Goal: Transaction & Acquisition: Purchase product/service

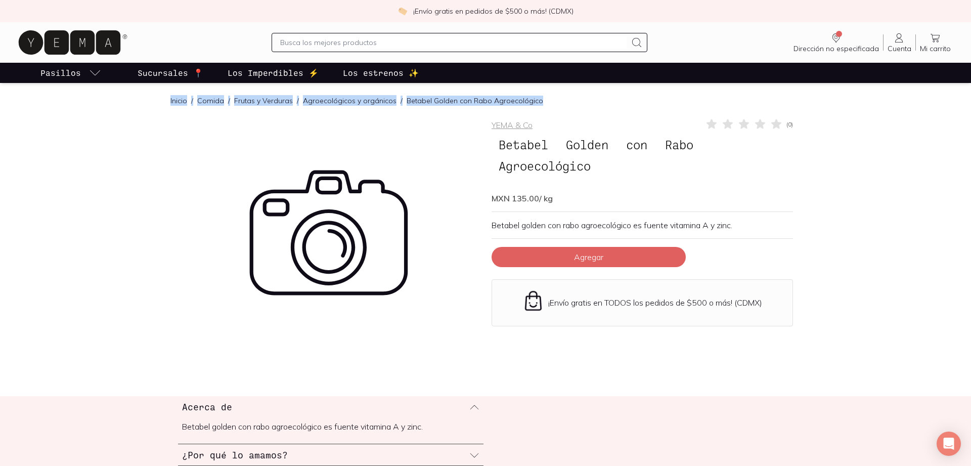
drag, startPoint x: 159, startPoint y: 91, endPoint x: 132, endPoint y: 107, distance: 31.7
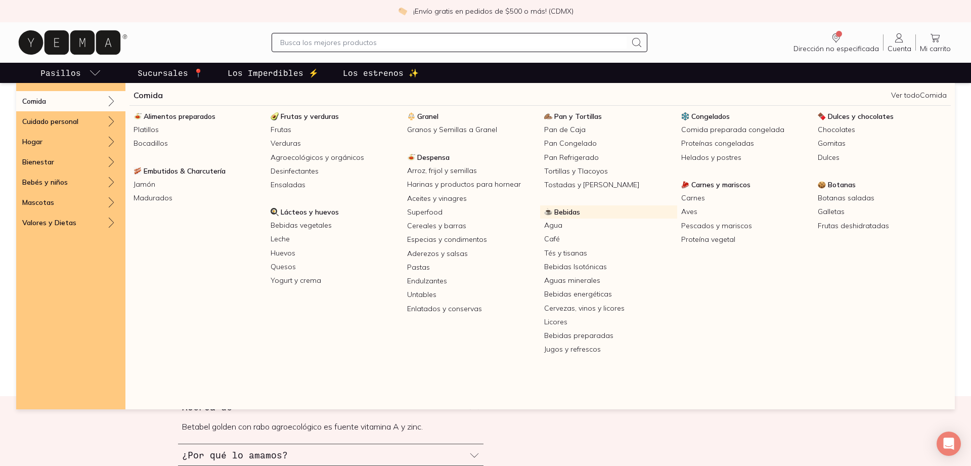
click at [578, 210] on span "Bebidas" at bounding box center [567, 211] width 26 height 9
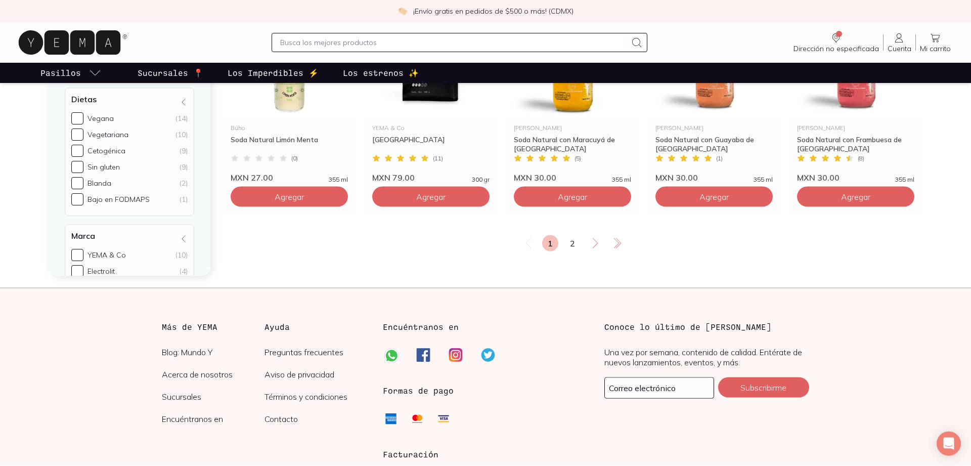
scroll to position [1781, 0]
click at [564, 243] on link "2" at bounding box center [572, 244] width 16 height 16
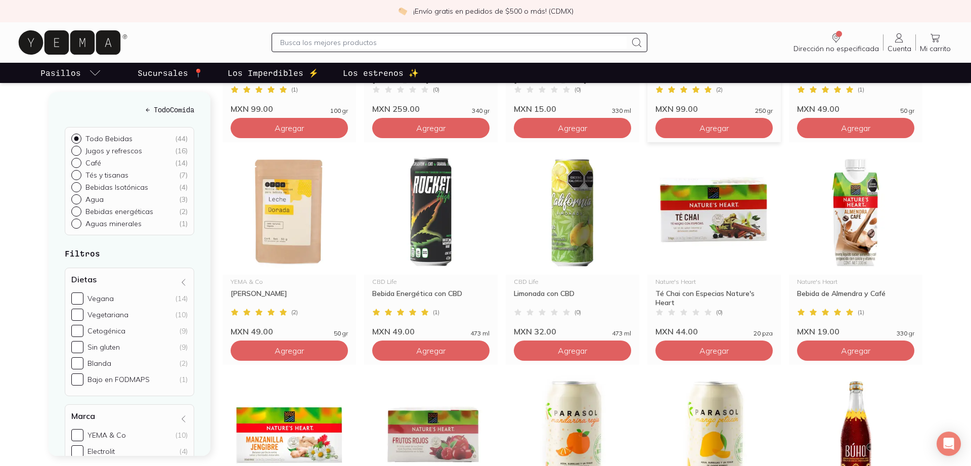
scroll to position [980, 0]
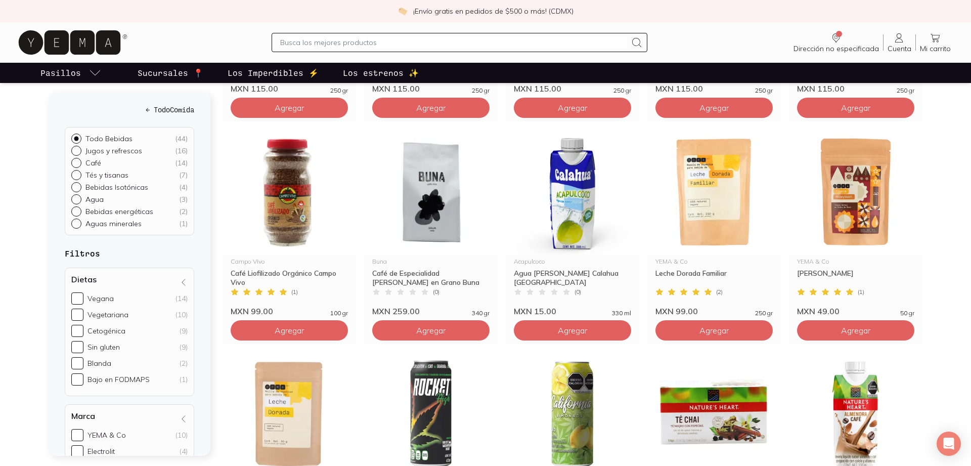
click at [893, 43] on link "Cuenta Cuenta" at bounding box center [900, 42] width 32 height 21
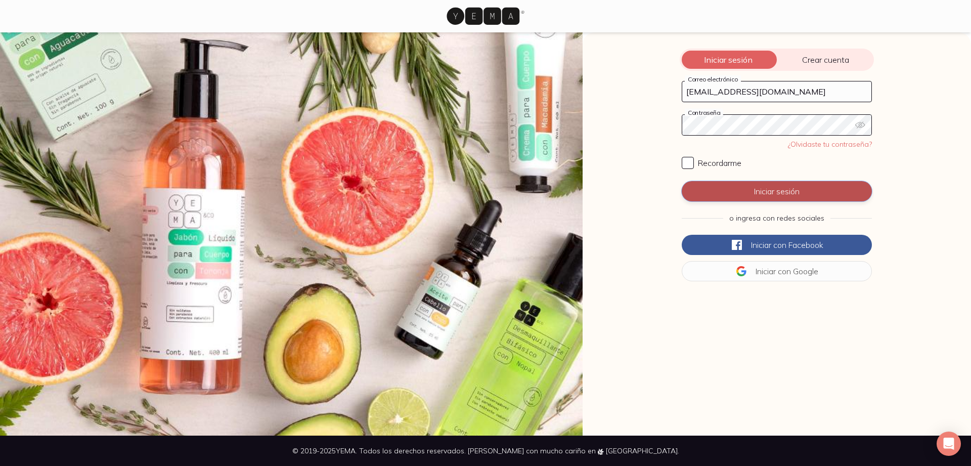
click at [802, 185] on button "Iniciar sesión" at bounding box center [777, 191] width 190 height 20
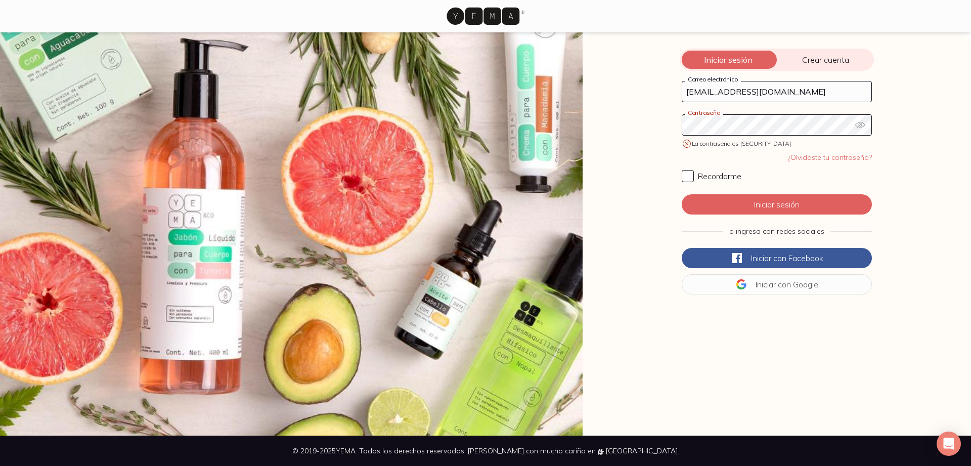
click at [859, 124] on icon "button" at bounding box center [860, 125] width 10 height 10
click at [723, 179] on span "Recordarme" at bounding box center [719, 176] width 43 height 10
click at [694, 179] on input "Recordarme" at bounding box center [688, 176] width 12 height 12
checkbox input "true"
click at [782, 213] on button "Iniciar sesión" at bounding box center [777, 204] width 190 height 20
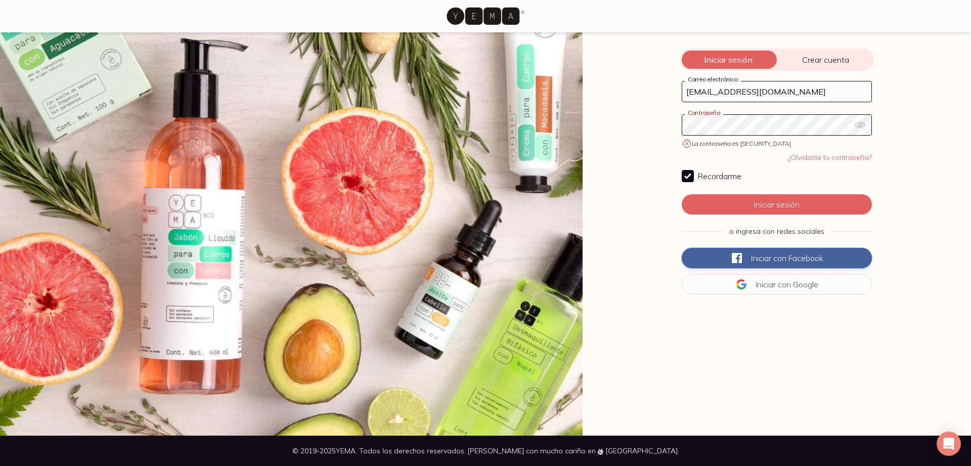
click at [798, 251] on button "Iniciar con Facebook" at bounding box center [777, 258] width 190 height 20
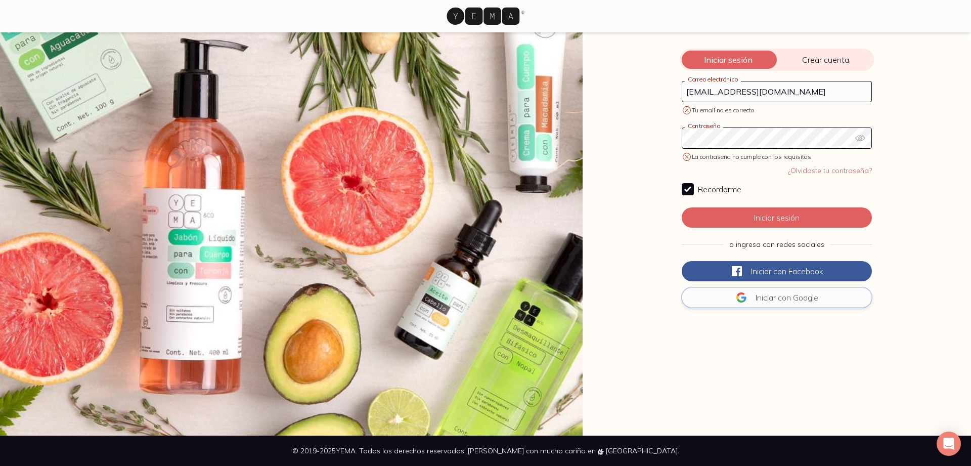
click at [822, 301] on button "Iniciar con Google" at bounding box center [777, 297] width 190 height 20
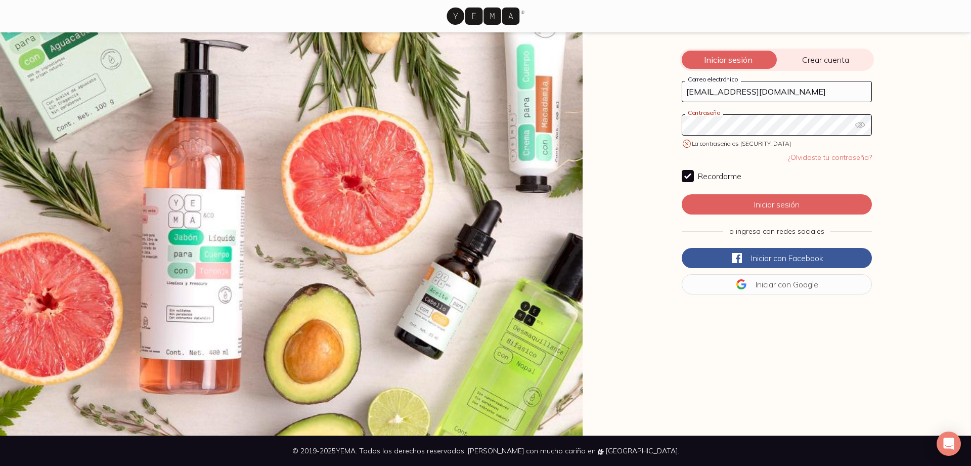
drag, startPoint x: 627, startPoint y: 133, endPoint x: 662, endPoint y: 89, distance: 56.1
click at [603, 89] on div "Iniciar sesión Crear cuenta [PERSON_NAME][EMAIL_ADDRESS][DOMAIN_NAME] Correo el…" at bounding box center [777, 233] width 388 height 403
click button "Iniciar sesión" at bounding box center [777, 204] width 190 height 20
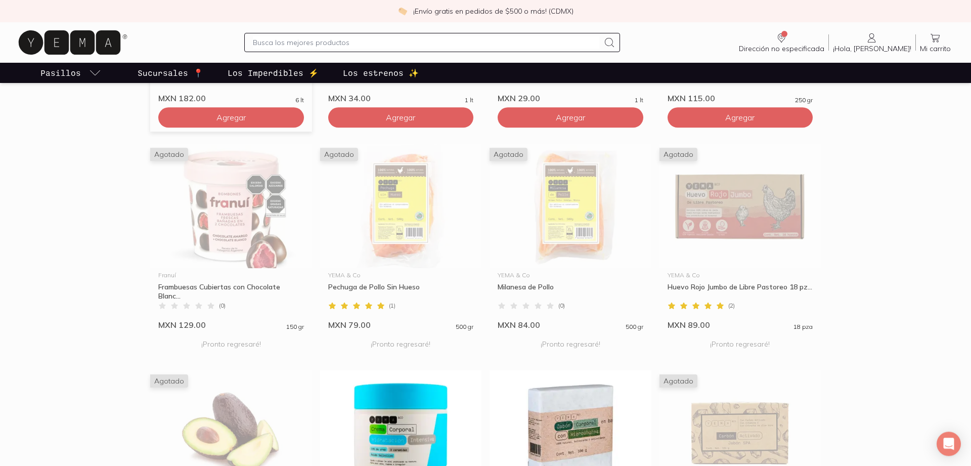
scroll to position [671, 0]
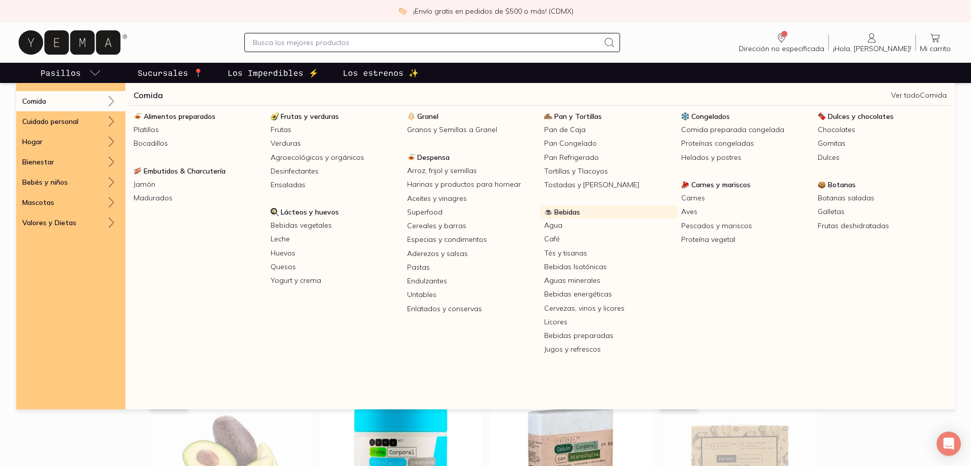
click at [557, 217] on link "Bebidas" at bounding box center [608, 211] width 137 height 13
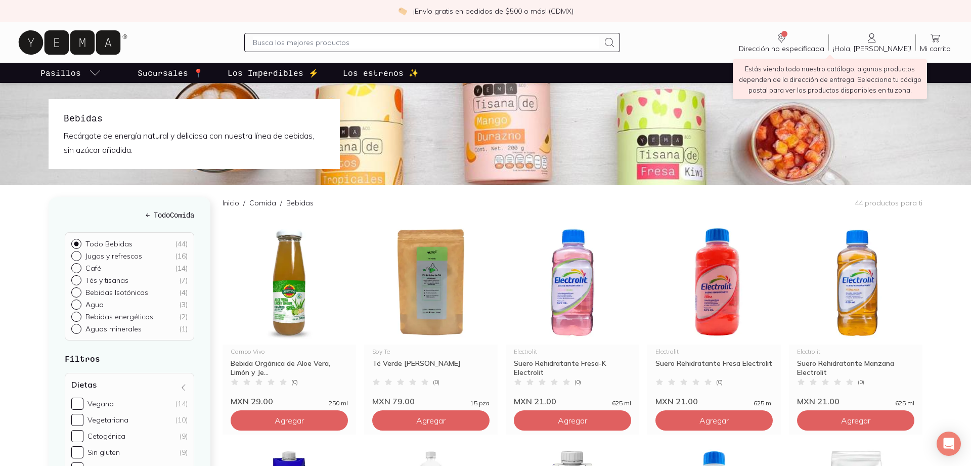
click at [828, 33] on link "Dirección no especificada Sin CP" at bounding box center [782, 42] width 94 height 21
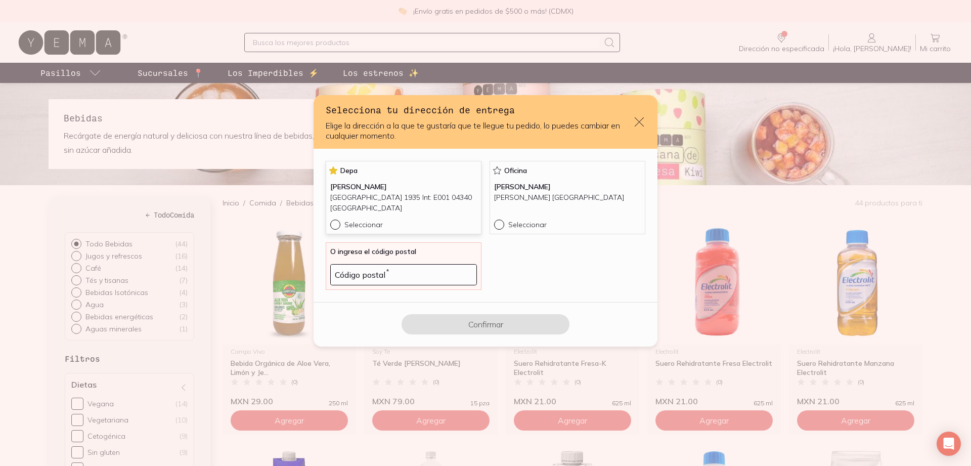
click at [378, 184] on p "[PERSON_NAME]" at bounding box center [403, 187] width 147 height 11
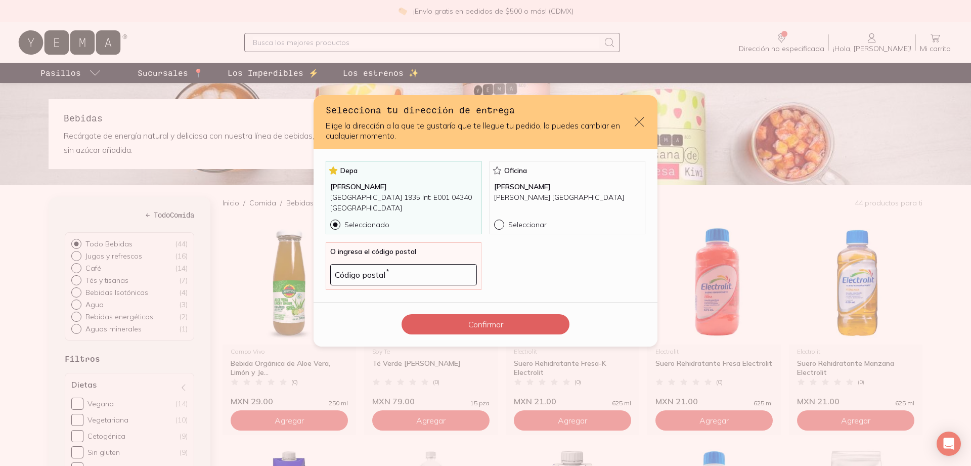
click at [483, 314] on div "Confirmar" at bounding box center [486, 324] width 344 height 45
click at [487, 321] on button "Confirmar" at bounding box center [486, 324] width 168 height 20
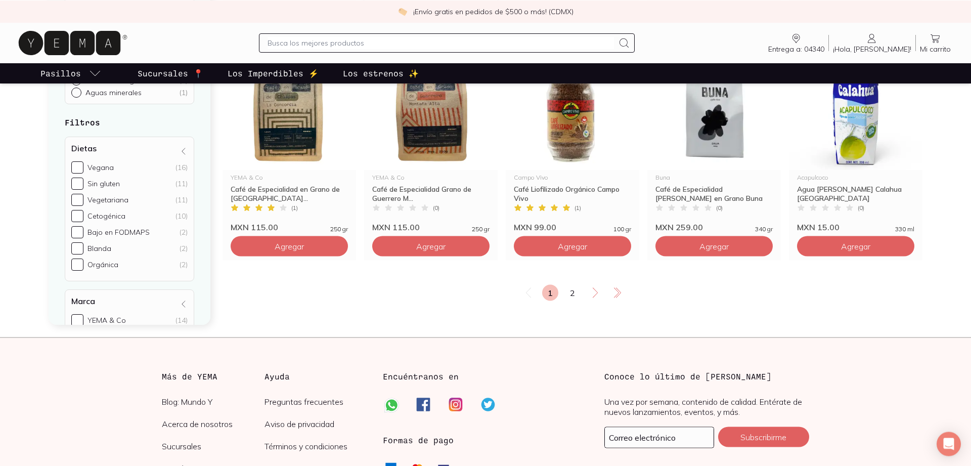
scroll to position [1806, 0]
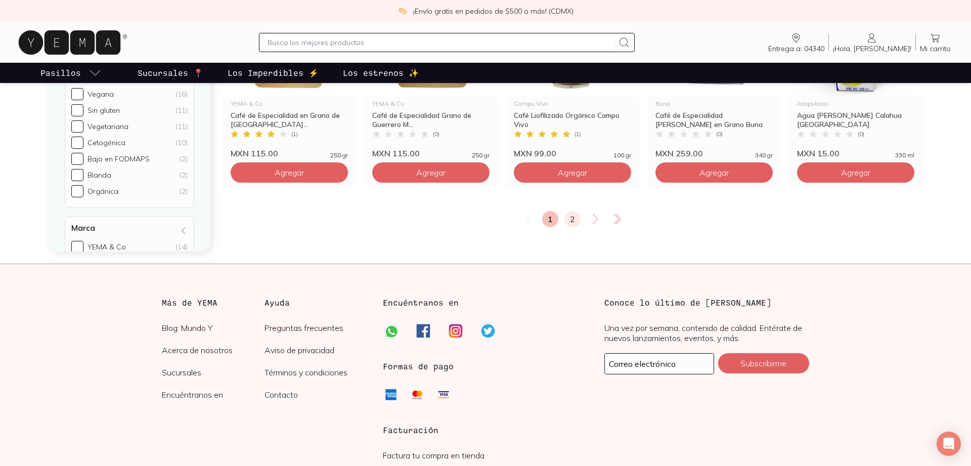
click at [565, 221] on link "2" at bounding box center [572, 219] width 16 height 16
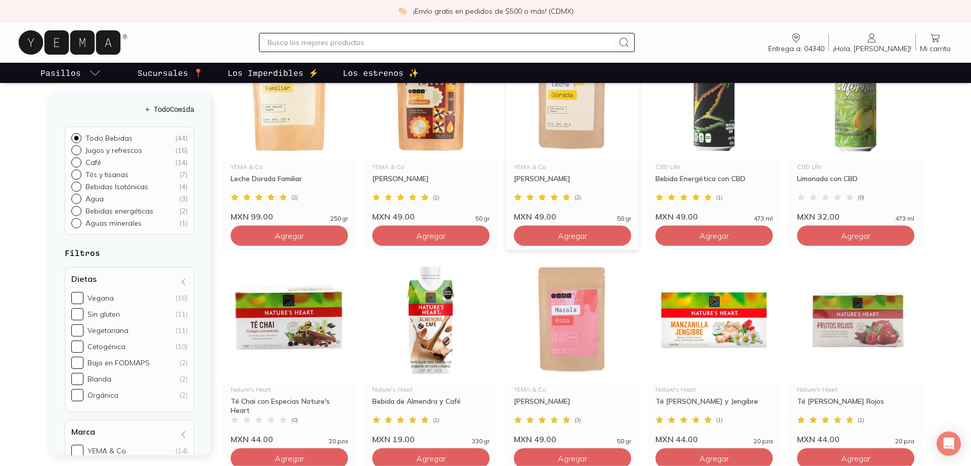
scroll to position [206, 0]
